Goal: Task Accomplishment & Management: Use online tool/utility

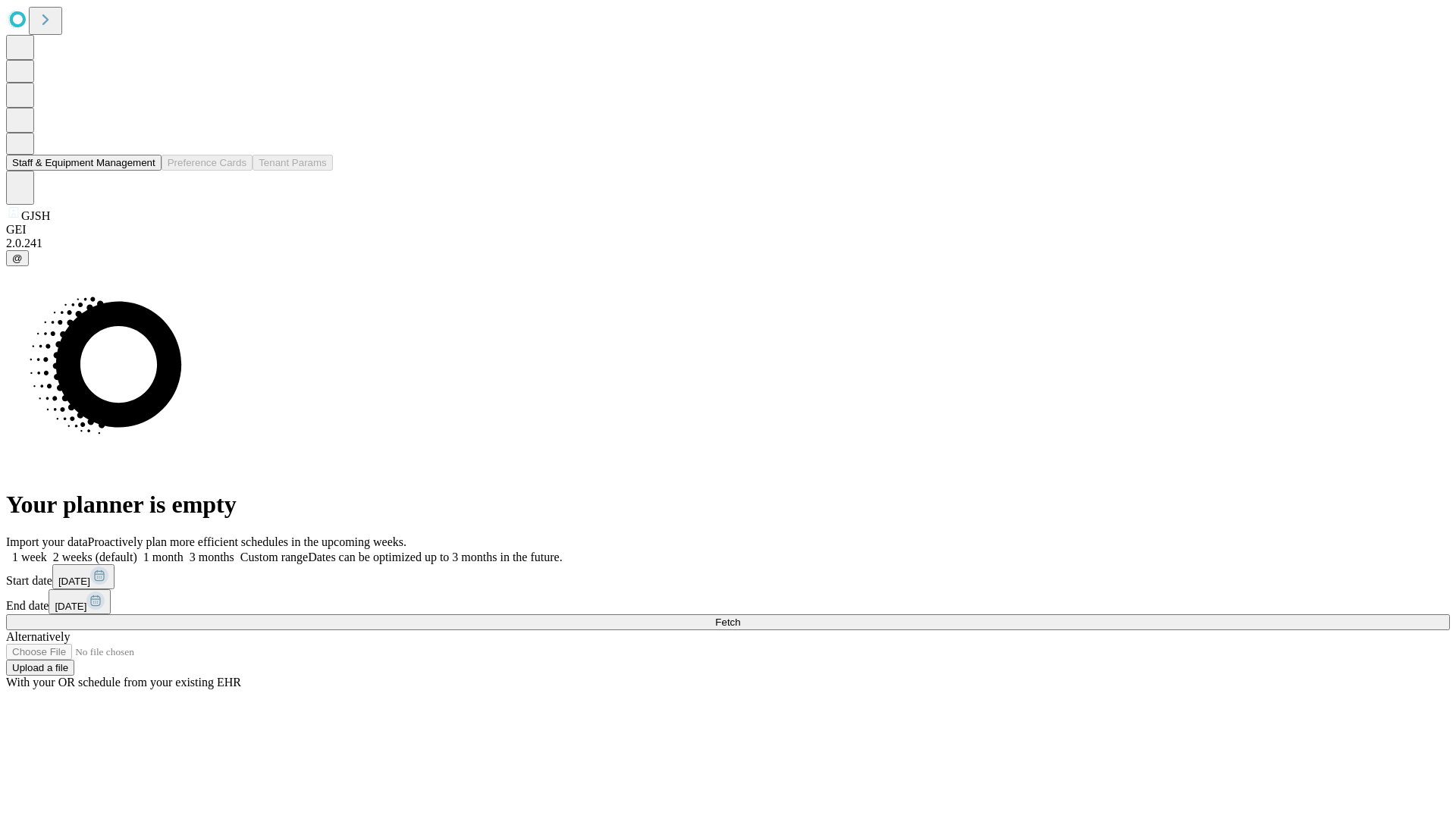
click at [145, 170] on button "Staff & Equipment Management" at bounding box center [84, 163] width 155 height 16
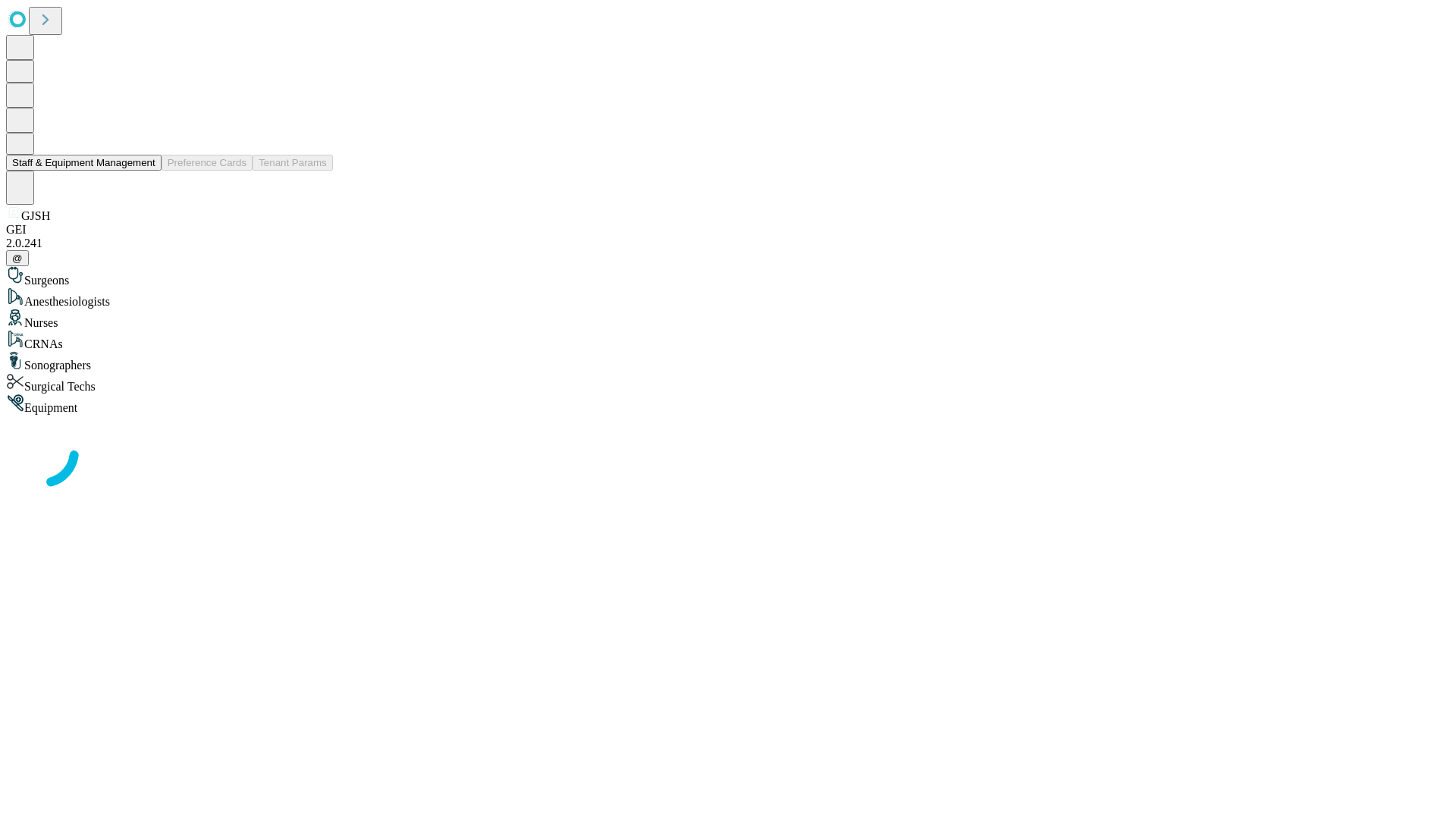
click at [145, 170] on button "Staff & Equipment Management" at bounding box center [84, 163] width 155 height 16
